Goal: Communication & Community: Answer question/provide support

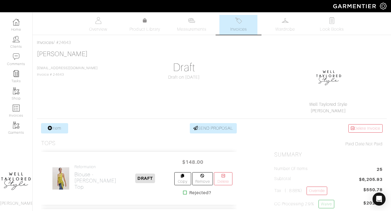
scroll to position [24, 0]
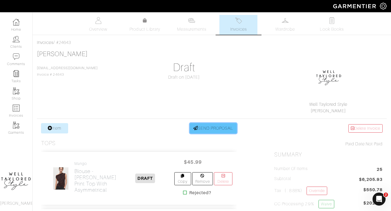
click at [208, 126] on link "SEND PROPOSAL" at bounding box center [213, 128] width 47 height 10
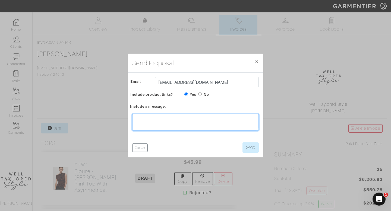
click at [164, 121] on textarea at bounding box center [195, 122] width 127 height 17
type textarea "Let me know if you need more options!!"
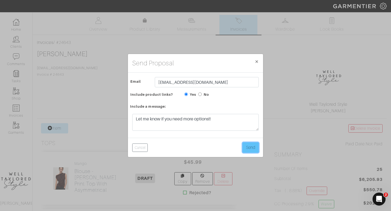
click at [255, 146] on button "Send" at bounding box center [251, 148] width 16 height 10
